Goal: Find specific page/section: Find specific page/section

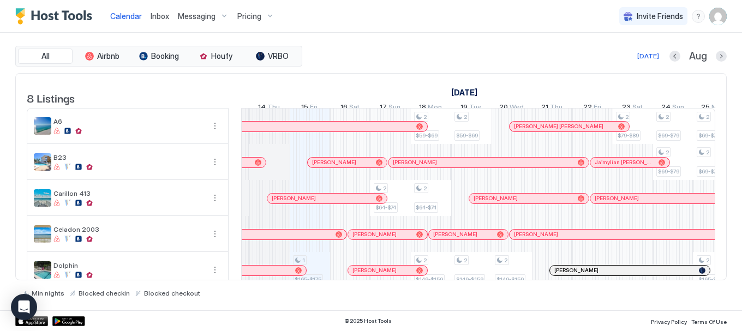
scroll to position [0, 555]
click at [306, 202] on div "[PERSON_NAME]" at bounding box center [329, 199] width 119 height 10
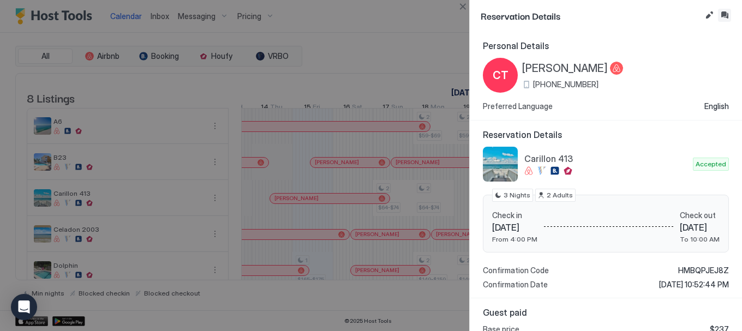
click at [722, 17] on button "Inbox" at bounding box center [724, 15] width 13 height 13
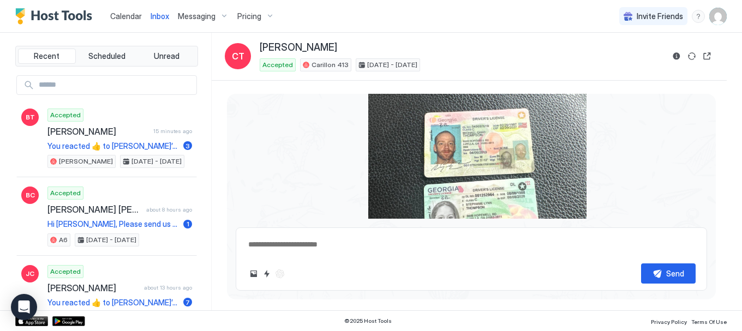
scroll to position [408, 0]
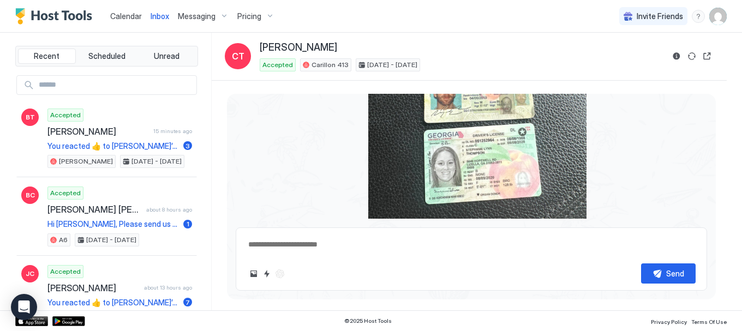
click at [119, 21] on link "Calendar" at bounding box center [126, 15] width 32 height 11
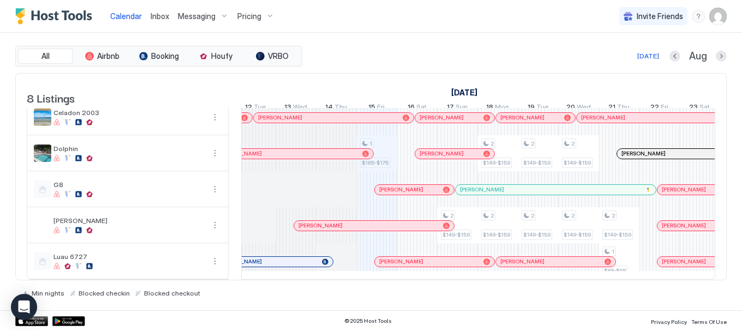
click at [277, 149] on div at bounding box center [277, 153] width 9 height 9
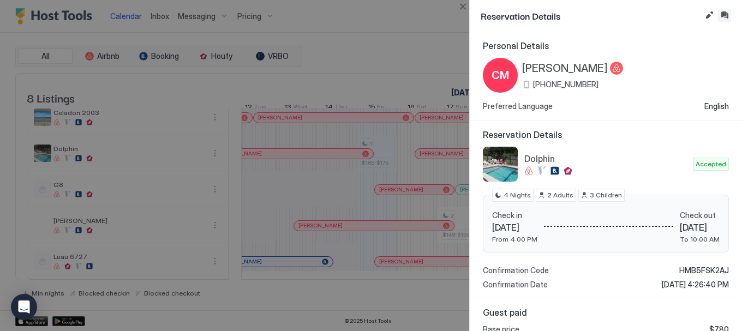
click at [726, 16] on button "Inbox" at bounding box center [724, 15] width 13 height 13
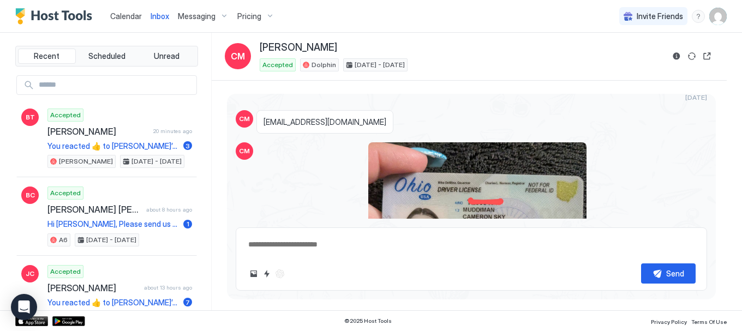
click at [113, 15] on span "Calendar" at bounding box center [126, 15] width 32 height 9
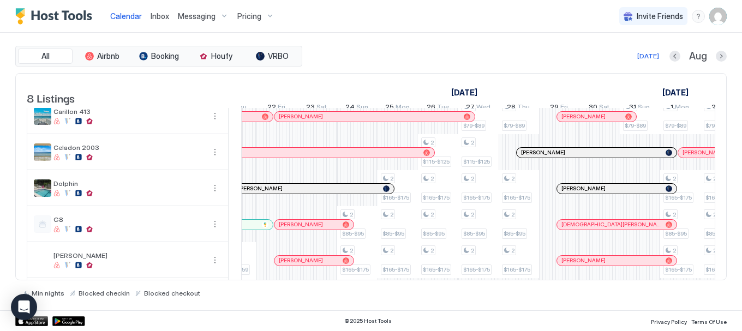
scroll to position [0, 893]
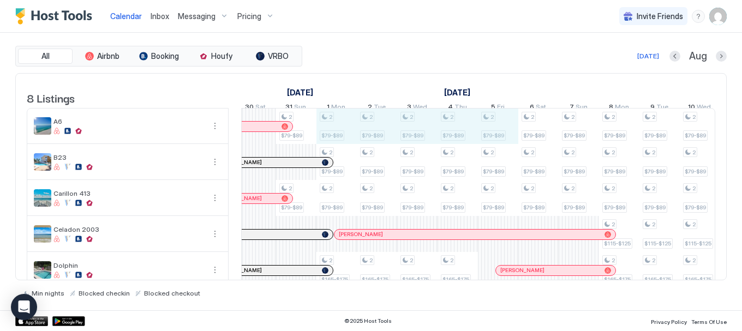
drag, startPoint x: 338, startPoint y: 138, endPoint x: 489, endPoint y: 135, distance: 151.1
click at [489, 135] on div "1 $165-$175 2 $64-$74 2 $149-$159 2 $59-$69 2 $64-$74 2 $149-$159 2 $149-$159 2…" at bounding box center [74, 252] width 2098 height 287
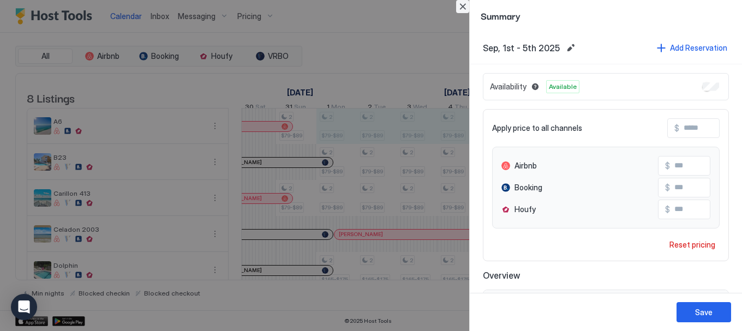
click at [465, 7] on button "Close" at bounding box center [462, 6] width 13 height 13
